Goal: Task Accomplishment & Management: Complete application form

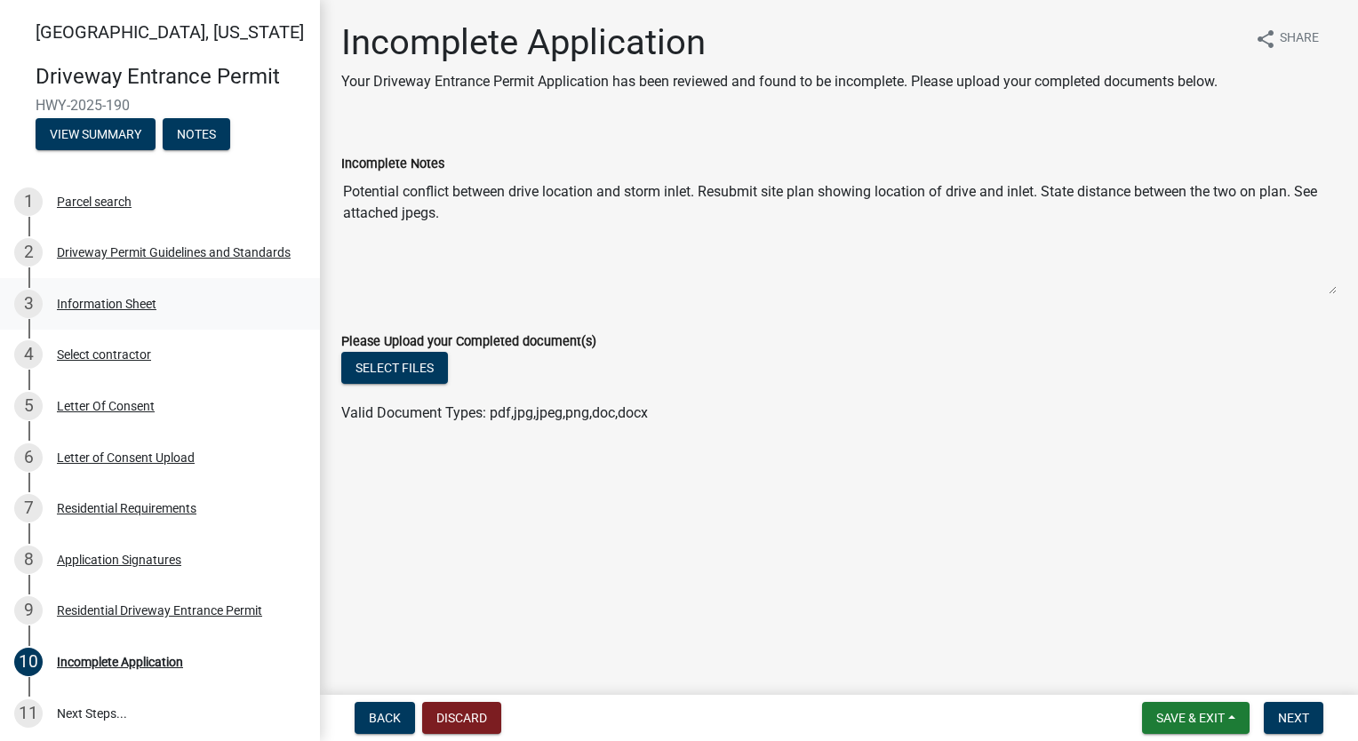
click at [126, 295] on div "3 Information Sheet" at bounding box center [152, 304] width 277 height 28
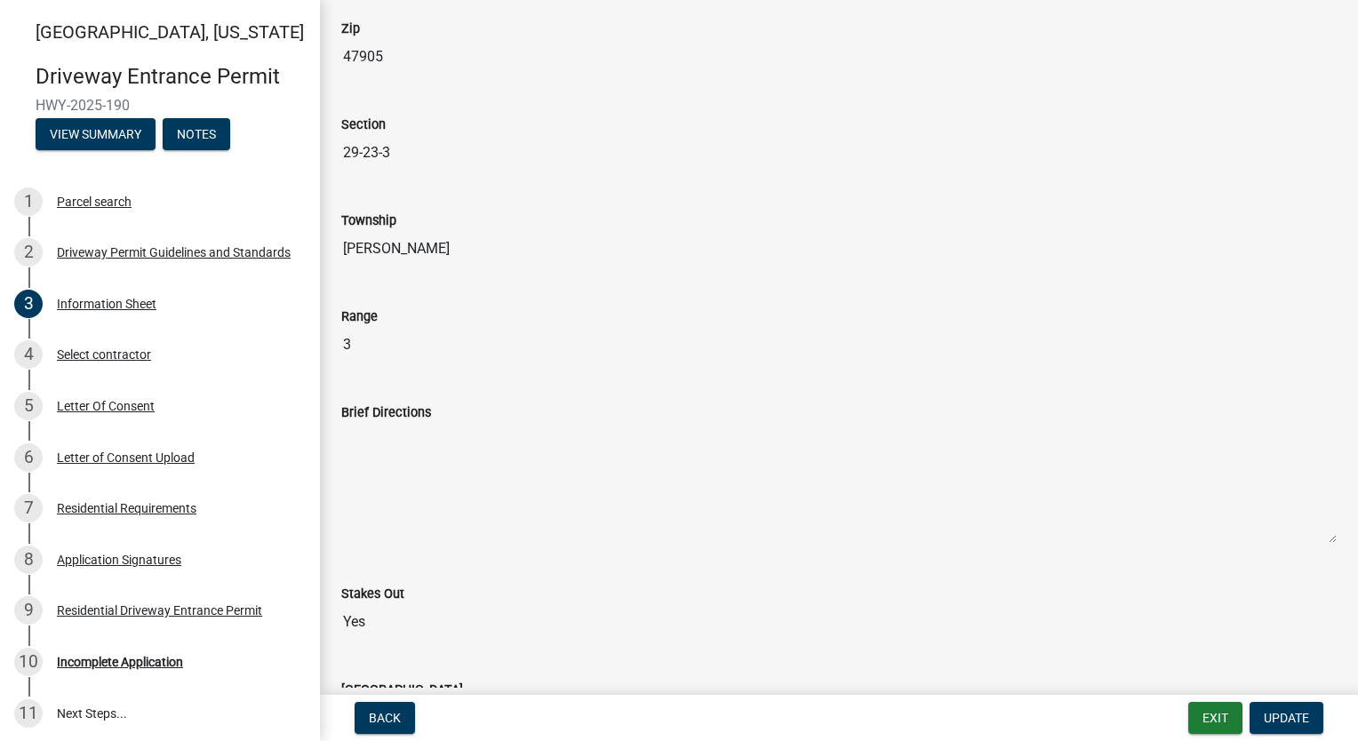
scroll to position [444, 0]
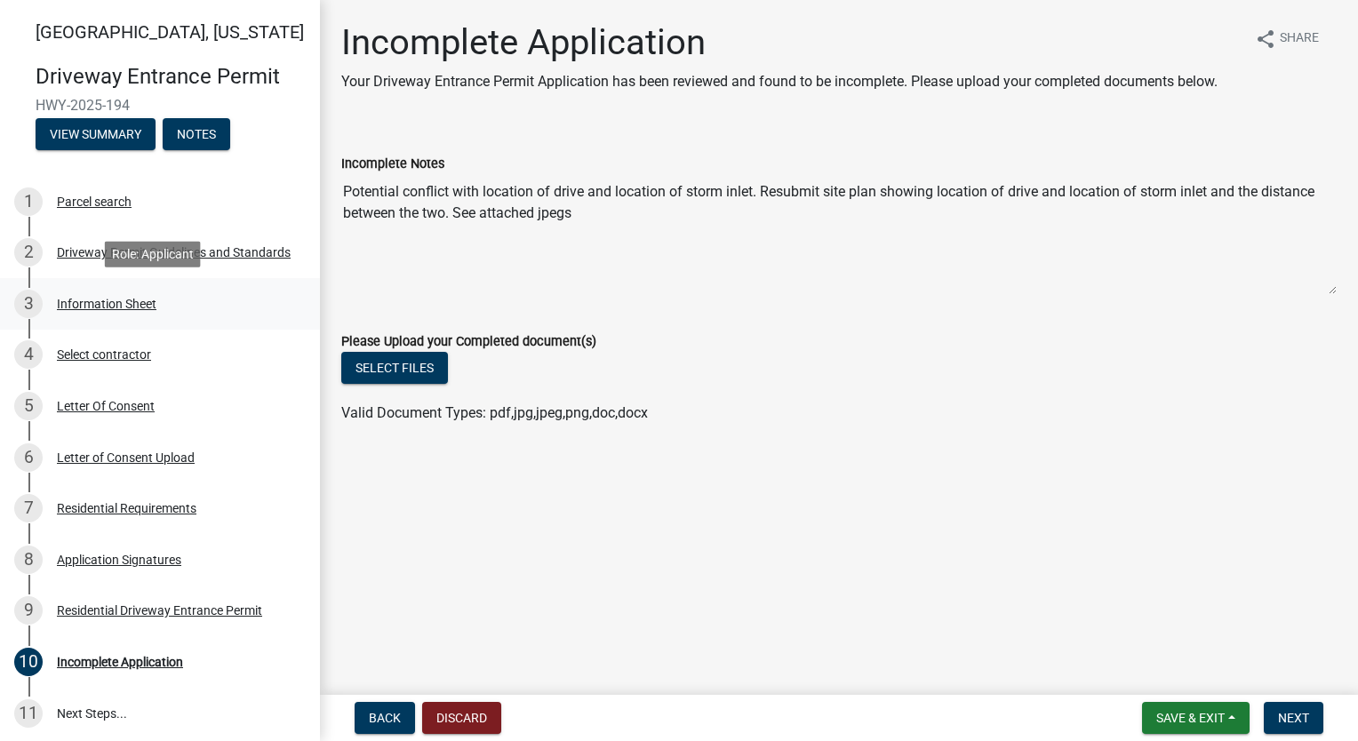
click at [103, 298] on div "Information Sheet" at bounding box center [107, 304] width 100 height 12
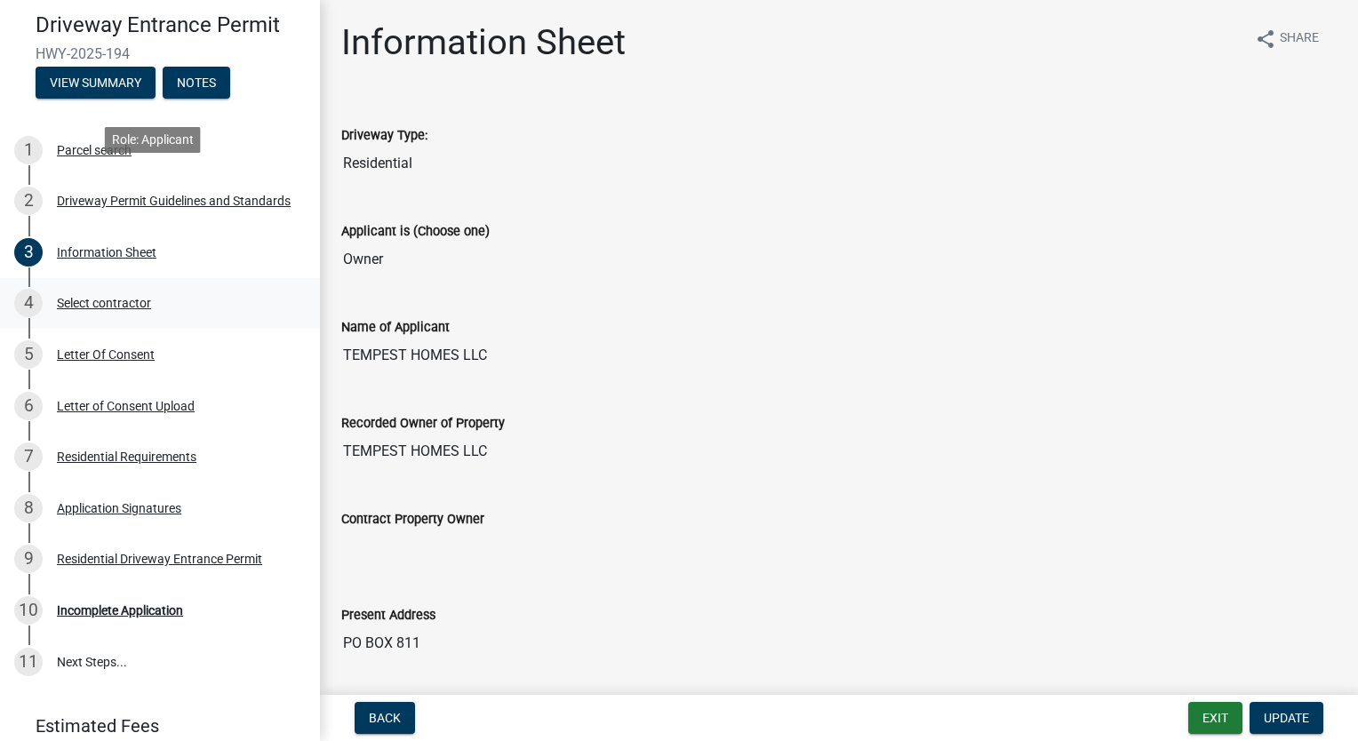
scroll to position [123, 0]
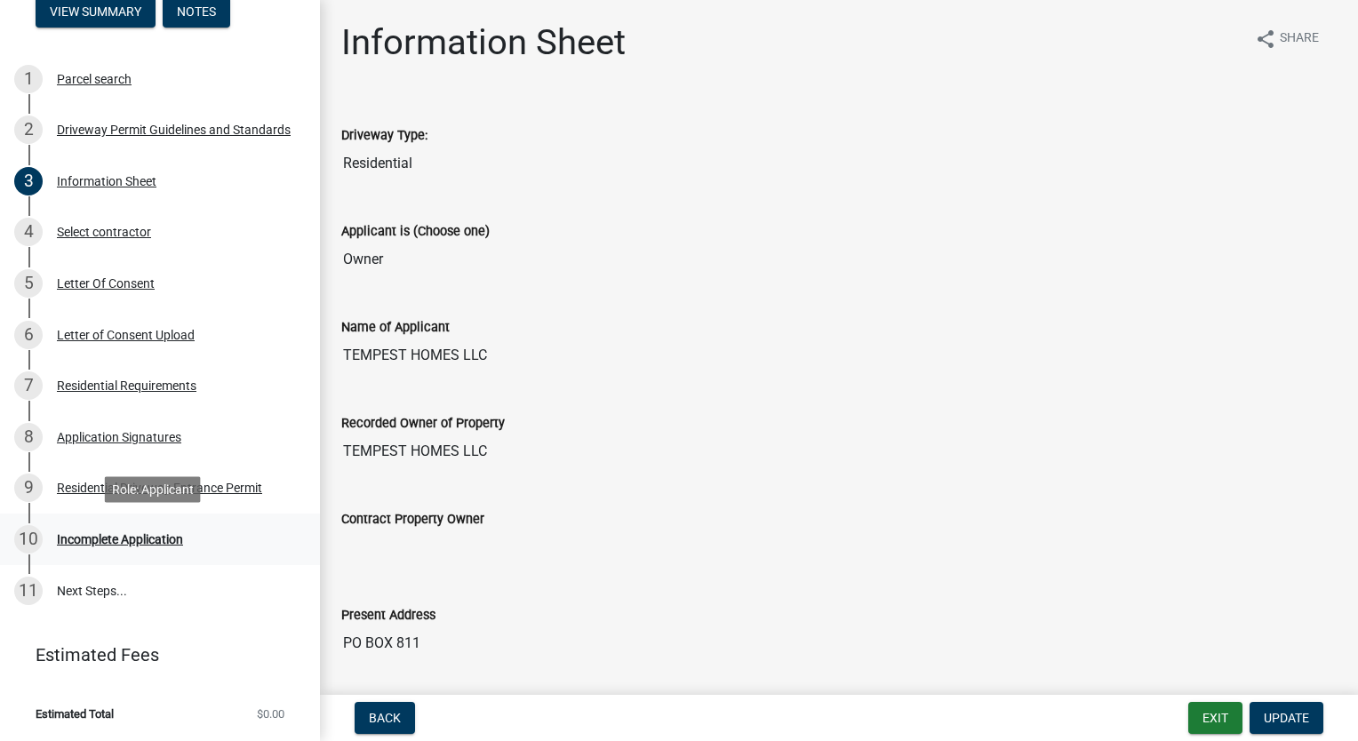
click at [128, 535] on div "Incomplete Application" at bounding box center [120, 539] width 126 height 12
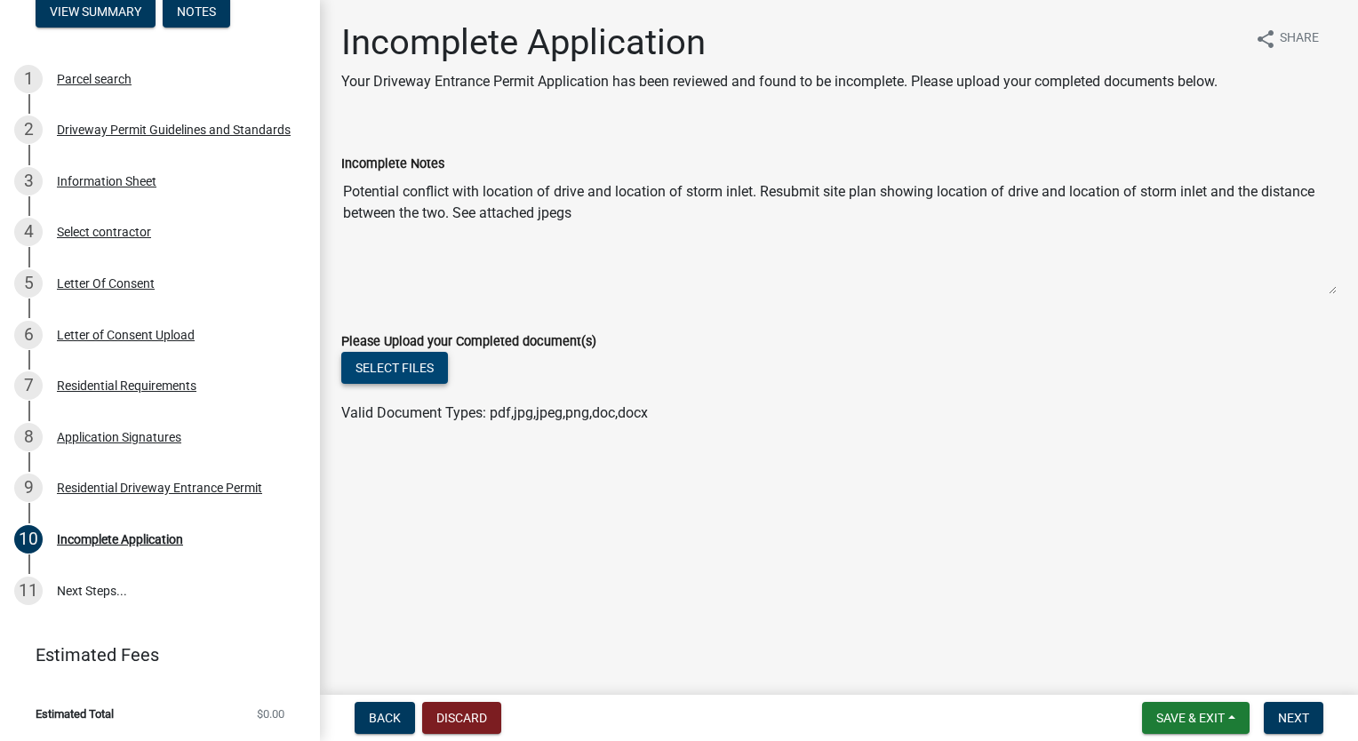
click at [413, 369] on button "Select files" at bounding box center [394, 368] width 107 height 32
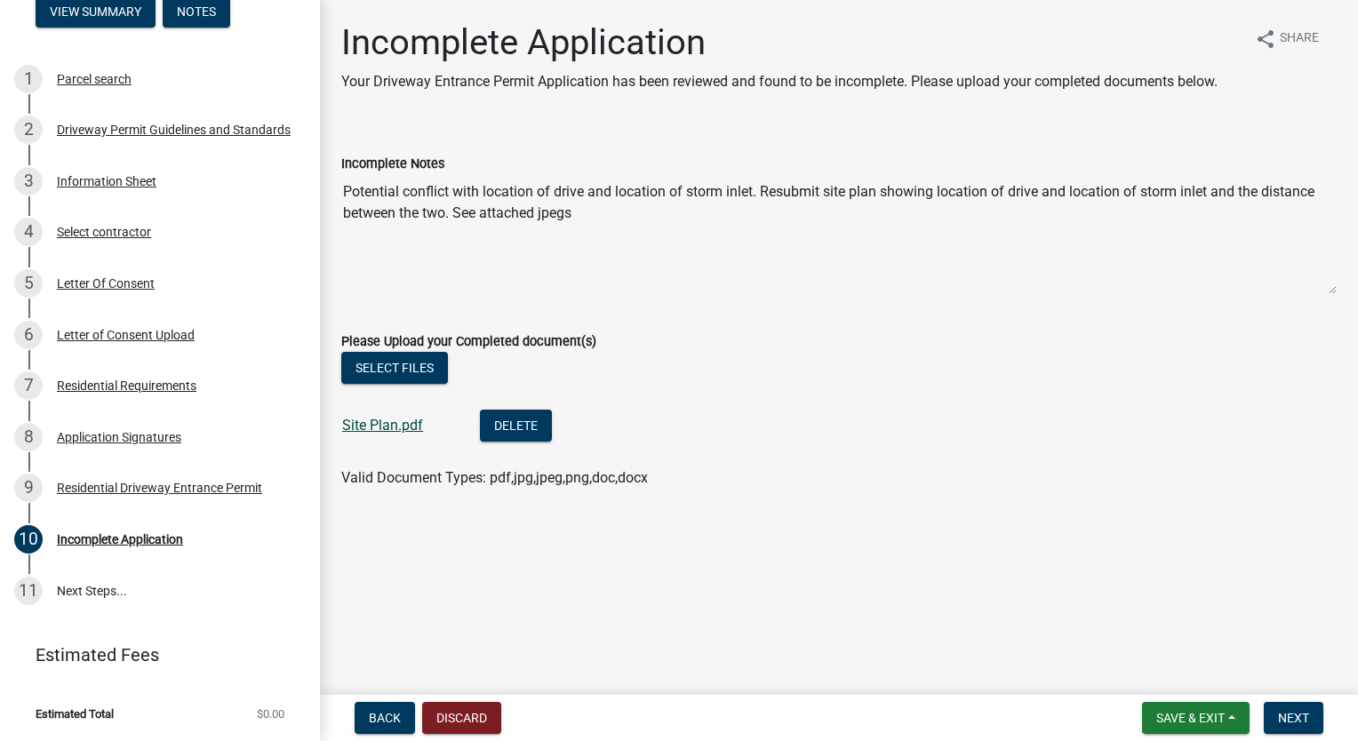
click at [402, 424] on link "Site Plan.pdf" at bounding box center [382, 425] width 81 height 17
click at [794, 368] on div "Select files" at bounding box center [839, 370] width 996 height 36
click at [1310, 715] on button "Next" at bounding box center [1294, 718] width 60 height 32
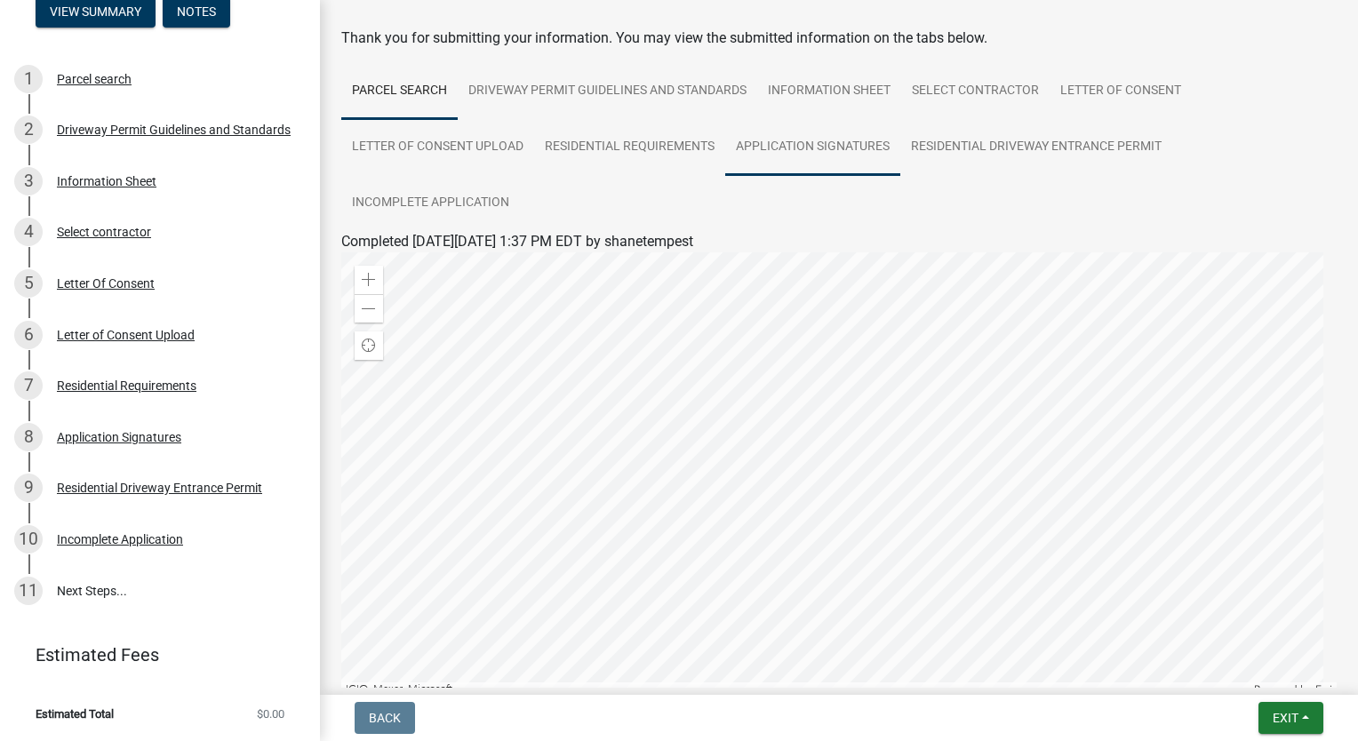
scroll to position [178, 0]
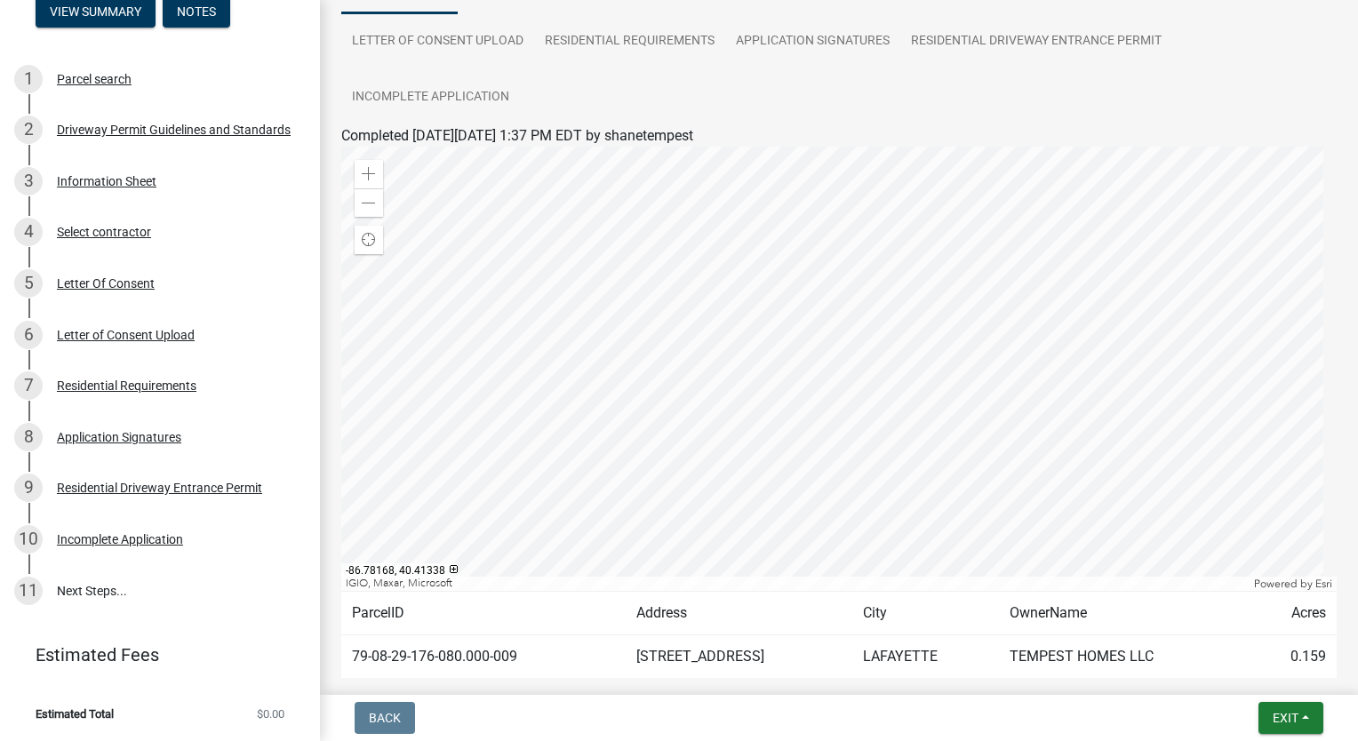
click at [956, 316] on div at bounding box center [839, 369] width 996 height 444
click at [820, 212] on div at bounding box center [839, 369] width 996 height 444
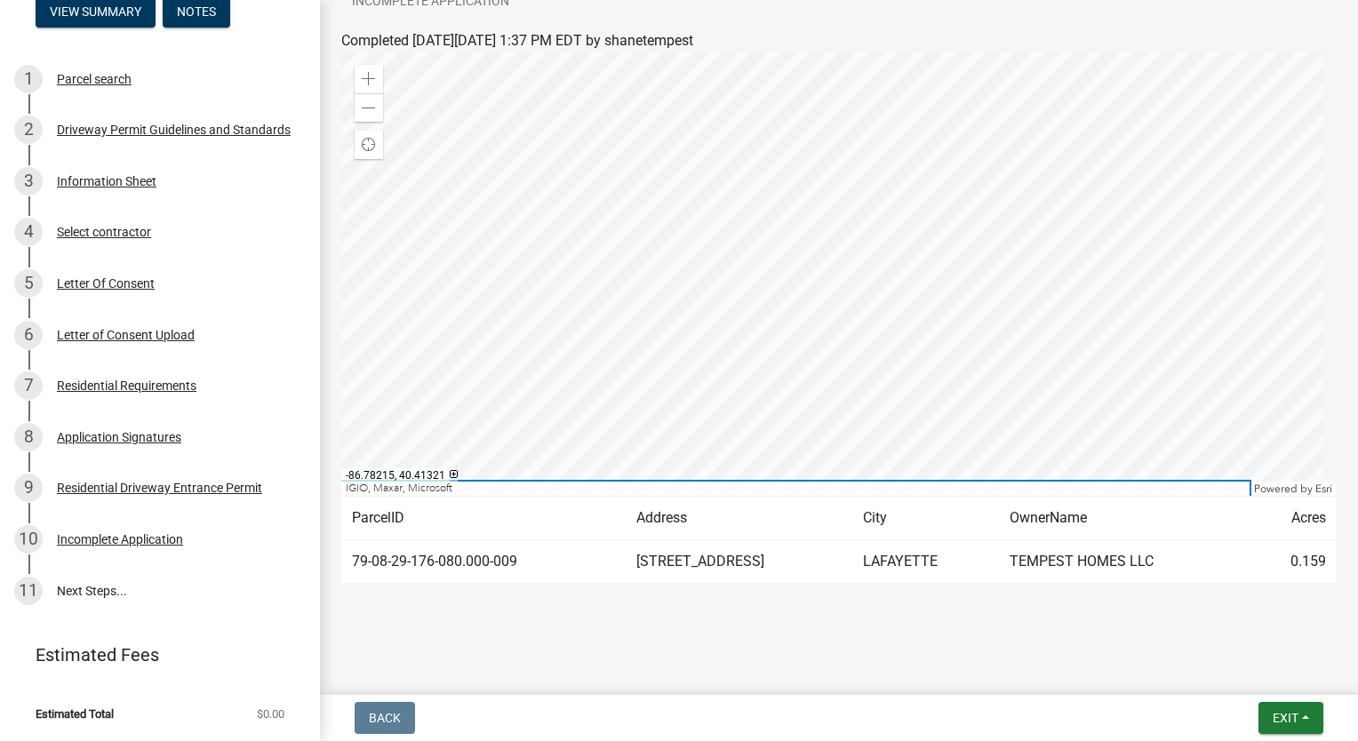
click at [410, 490] on div "IGIO, Maxar, Microsoft" at bounding box center [795, 489] width 908 height 14
click at [528, 372] on div at bounding box center [839, 274] width 996 height 444
click at [798, 317] on div at bounding box center [839, 274] width 996 height 444
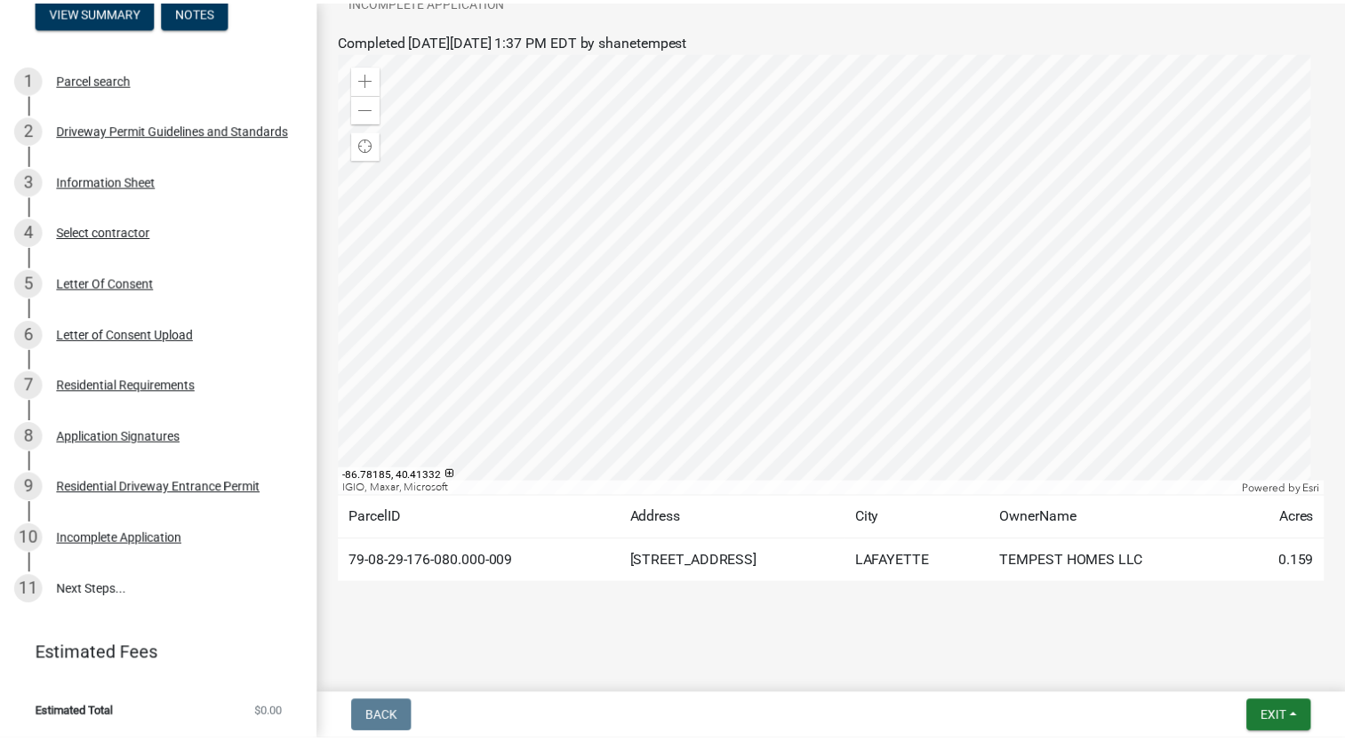
scroll to position [184, 0]
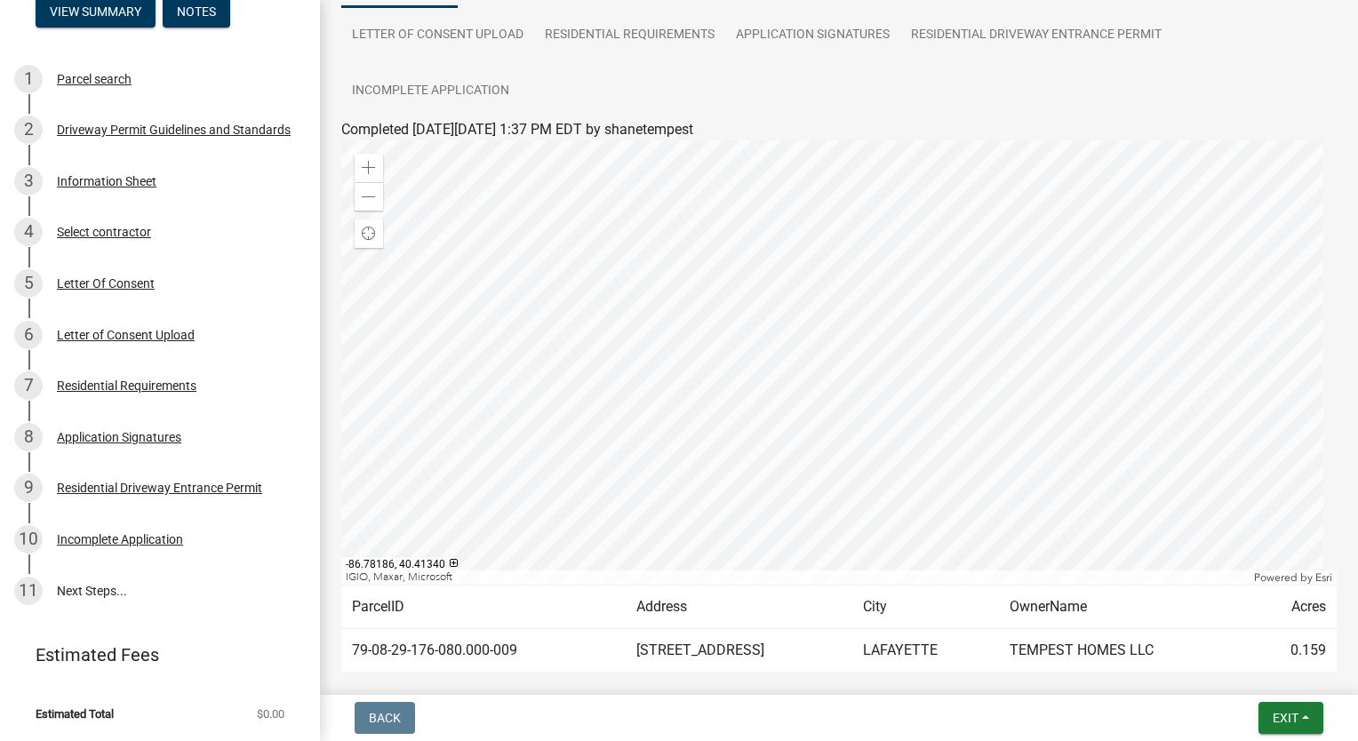
click at [761, 284] on div at bounding box center [839, 362] width 996 height 444
click at [566, 225] on div at bounding box center [839, 362] width 996 height 444
click at [374, 204] on span at bounding box center [369, 197] width 14 height 14
click at [372, 172] on span at bounding box center [369, 168] width 14 height 14
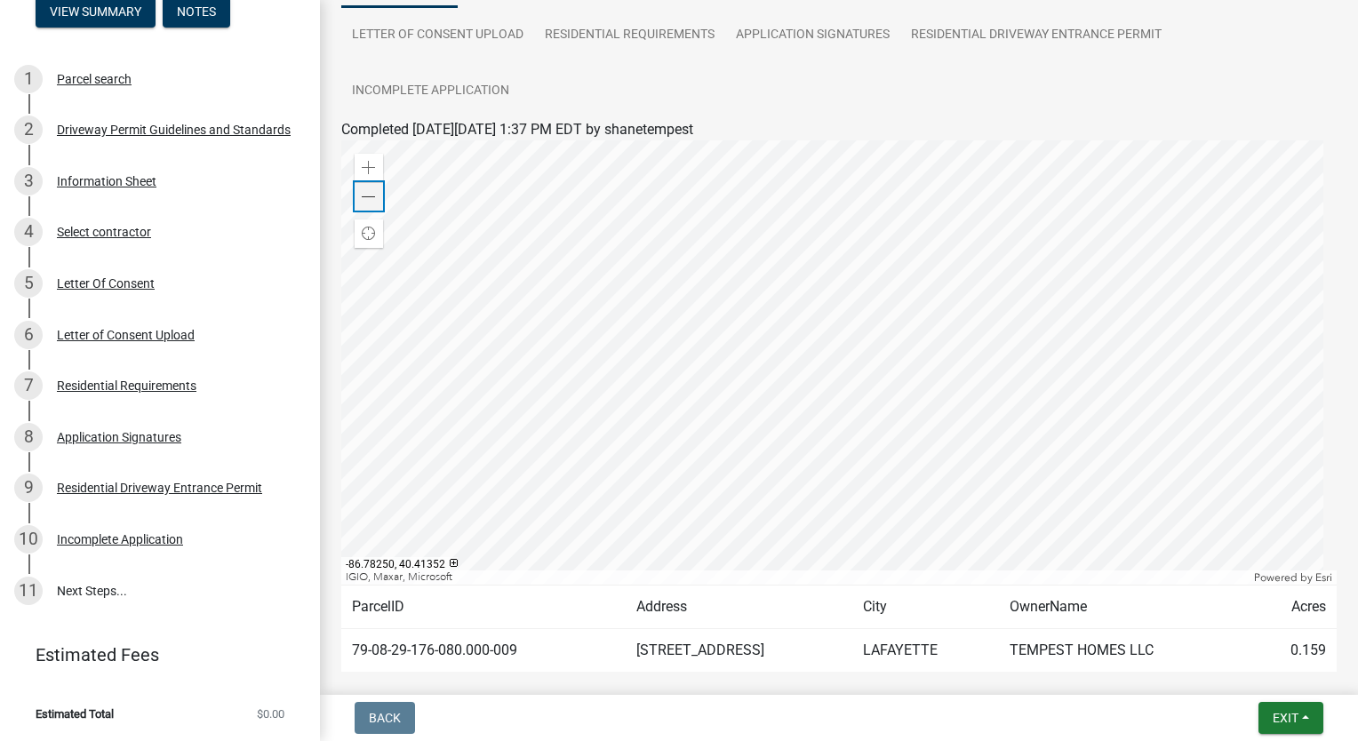
click at [367, 197] on span at bounding box center [369, 197] width 14 height 14
click at [370, 195] on span at bounding box center [369, 197] width 14 height 14
click at [1292, 716] on span "Exit" at bounding box center [1286, 718] width 26 height 14
click at [1280, 678] on button "Save & Exit" at bounding box center [1253, 672] width 142 height 43
